Goal: Transaction & Acquisition: Purchase product/service

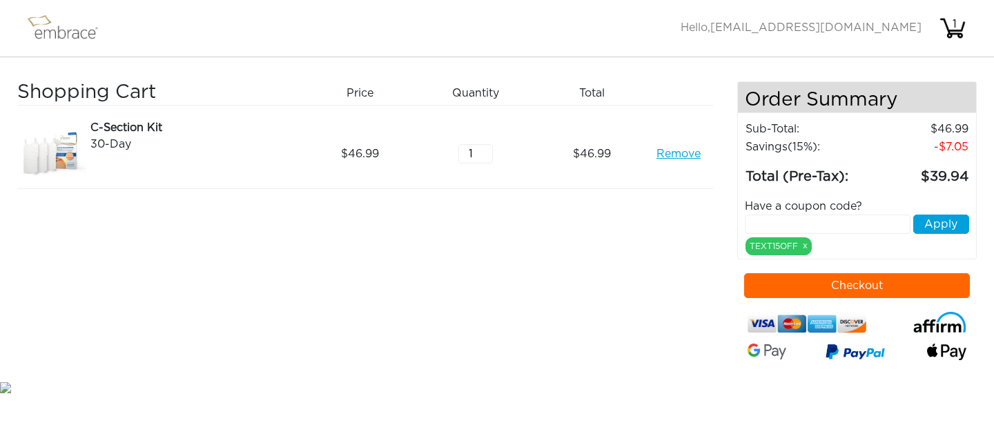
click at [853, 291] on button "Checkout" at bounding box center [857, 285] width 226 height 25
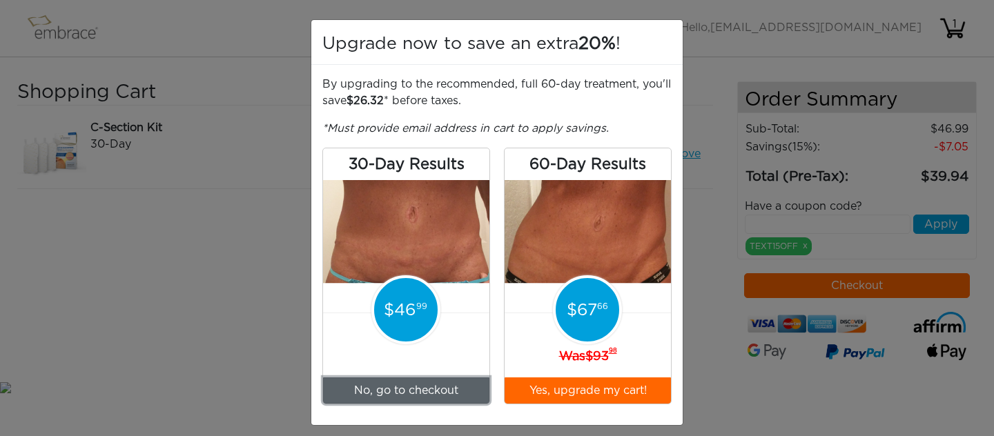
click at [410, 395] on link "No, go to checkout" at bounding box center [406, 391] width 166 height 26
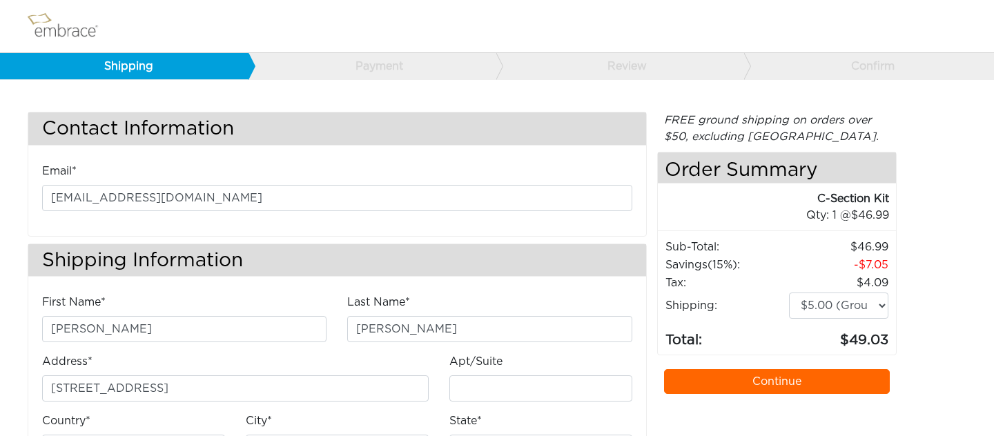
select select "CA"
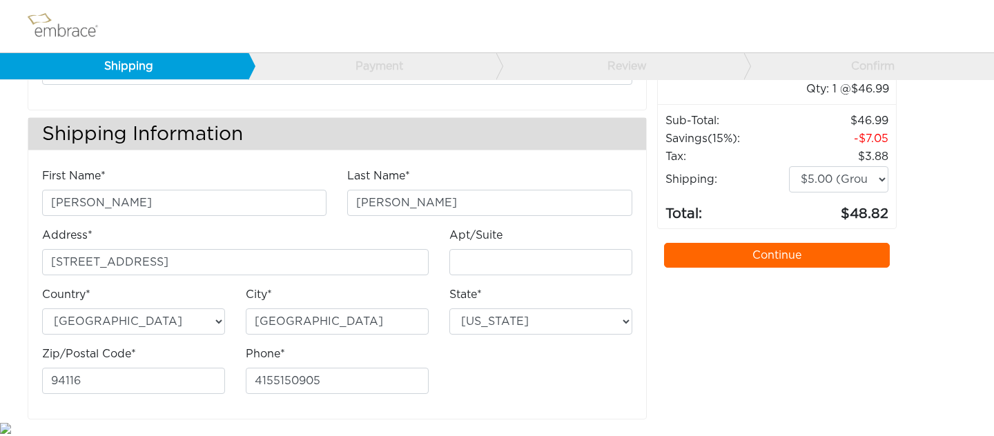
click at [760, 255] on link "Continue" at bounding box center [777, 255] width 226 height 25
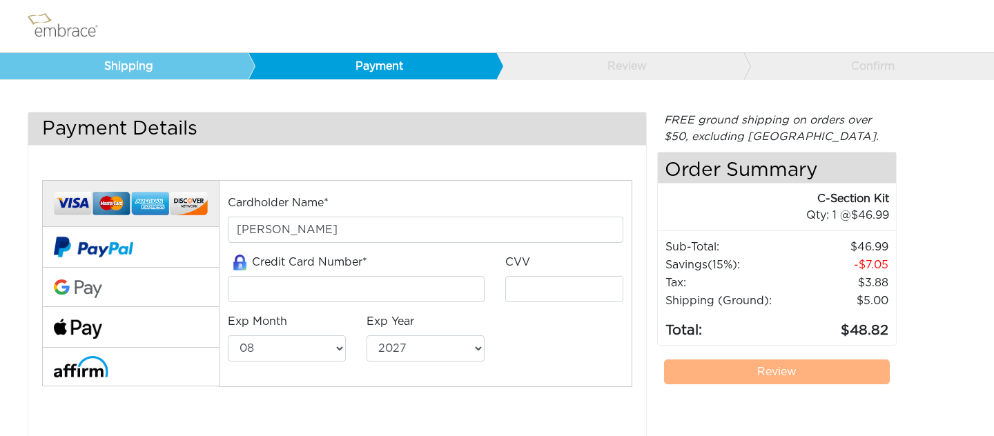
select select "8"
select select "2027"
click at [365, 291] on input "tel" at bounding box center [356, 289] width 257 height 26
type input "4147202584257222"
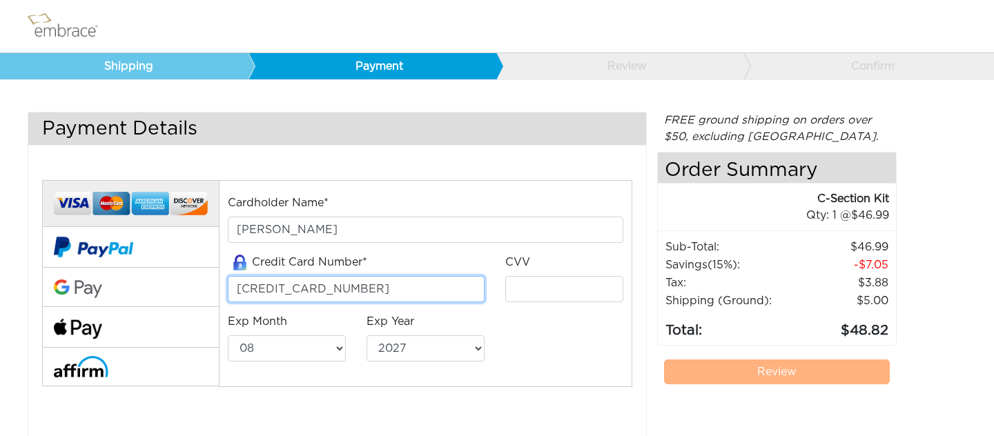
type input "592"
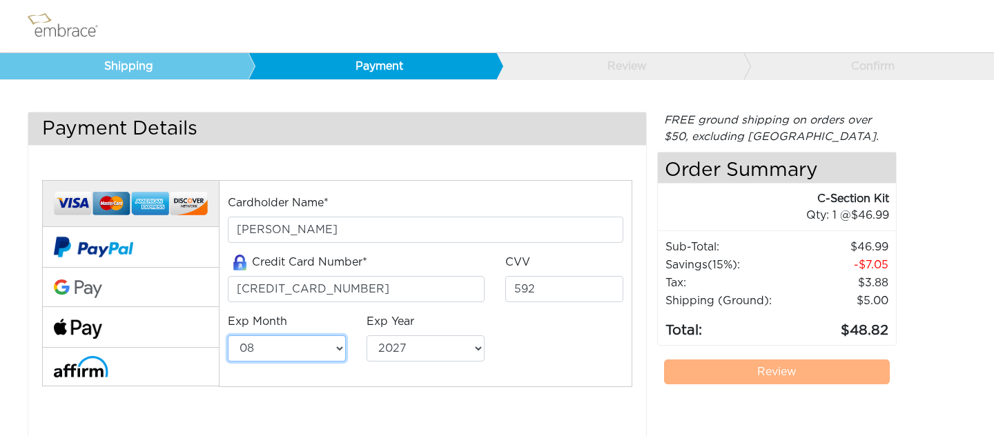
select select "1"
select select "2028"
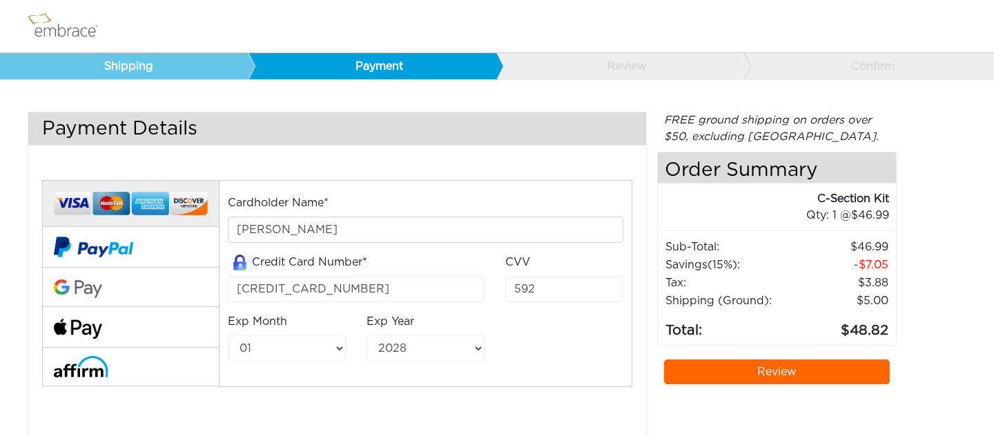
click at [768, 373] on link "Review" at bounding box center [777, 372] width 226 height 25
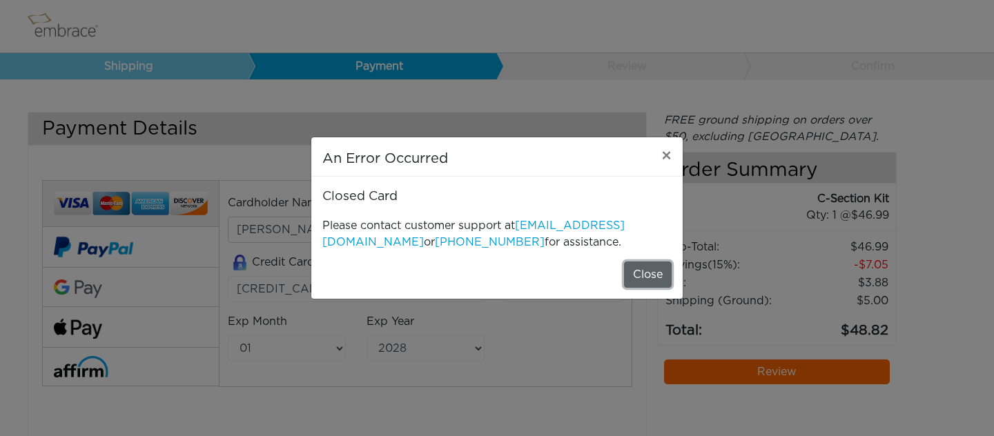
click at [635, 275] on button "Close" at bounding box center [648, 275] width 48 height 26
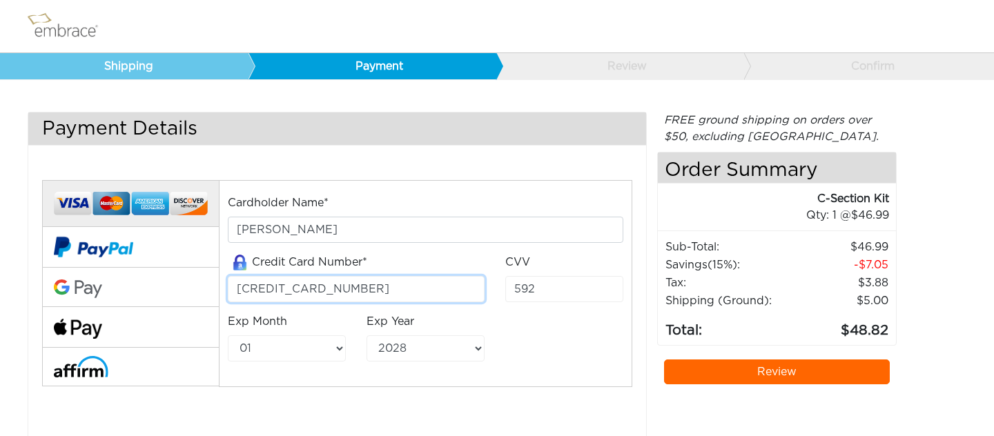
click at [409, 283] on input "4147202584257222" at bounding box center [356, 289] width 257 height 26
click at [601, 380] on div "Cardholder Name* Kaitlin Frank Credit Card Number* 4147202584257222 CVV 592" at bounding box center [425, 284] width 413 height 208
